Goal: Navigation & Orientation: Find specific page/section

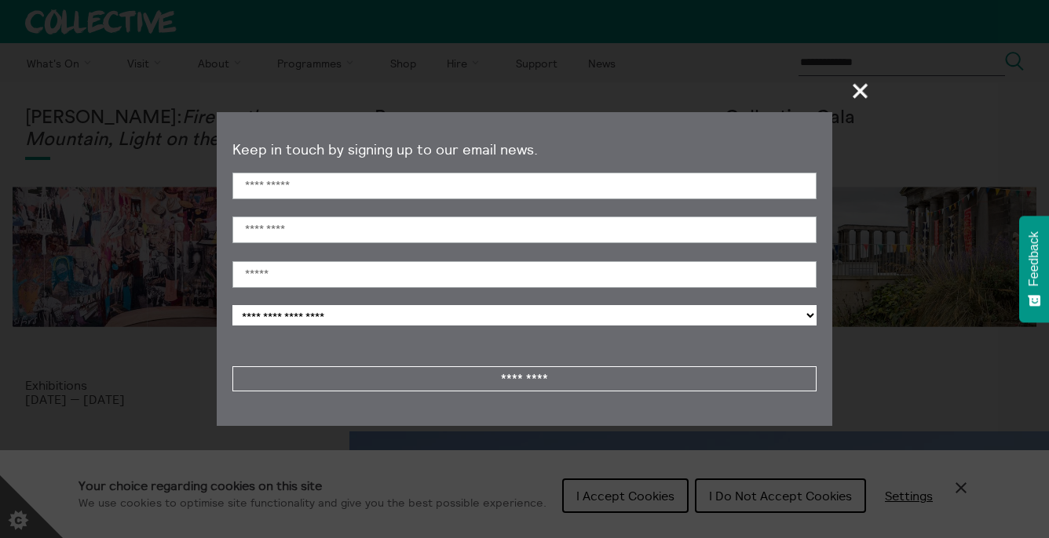
click at [858, 84] on span "+" at bounding box center [861, 91] width 46 height 46
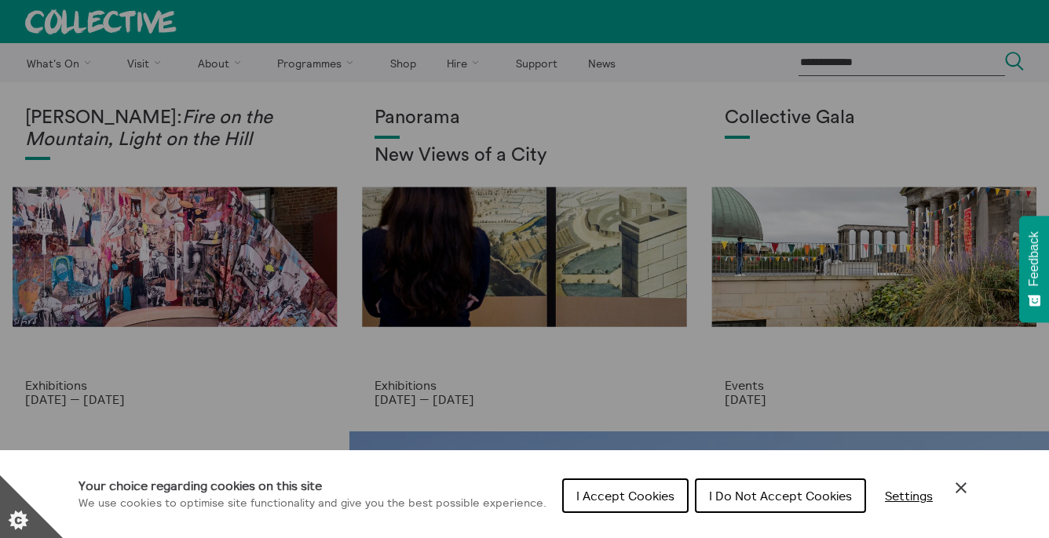
click at [148, 60] on div "Cookie preferences" at bounding box center [524, 269] width 1049 height 538
click at [151, 64] on div "Cookie preferences" at bounding box center [524, 269] width 1049 height 538
click at [966, 487] on icon "Close Cookie Control" at bounding box center [960, 488] width 19 height 19
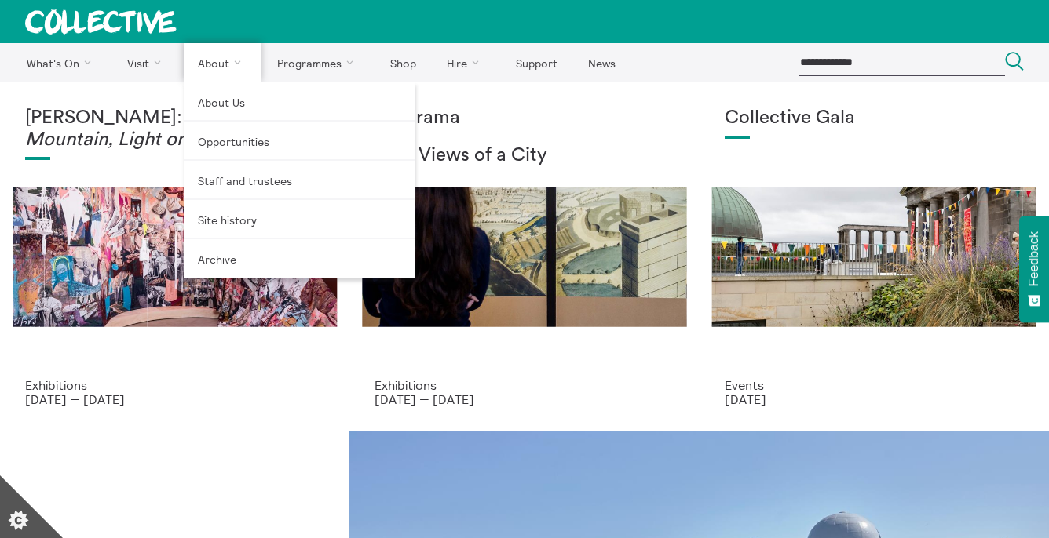
click at [186, 60] on link "About" at bounding box center [222, 62] width 77 height 39
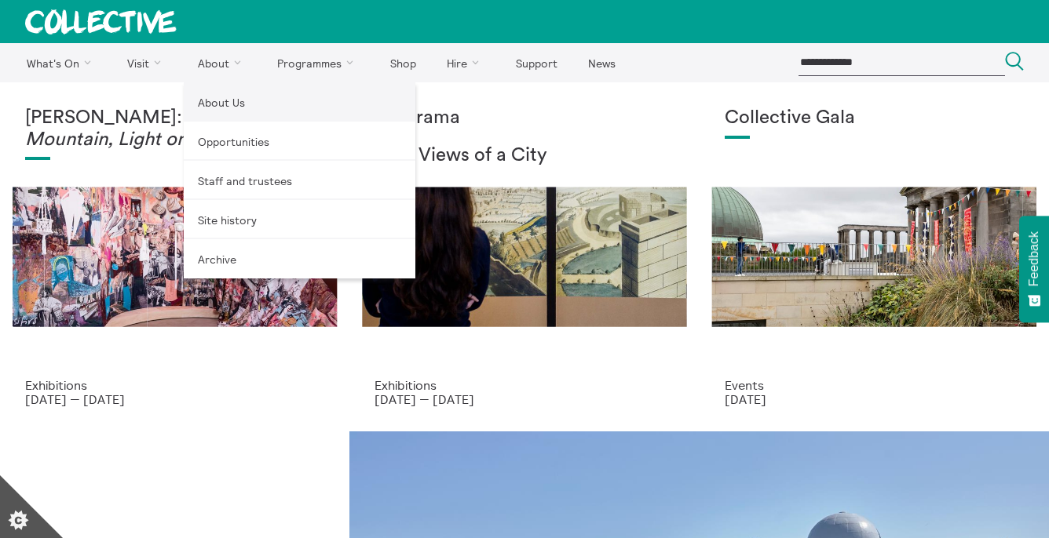
click at [214, 96] on link "About Us" at bounding box center [300, 101] width 232 height 39
